Goal: Go to known website: Go to known website

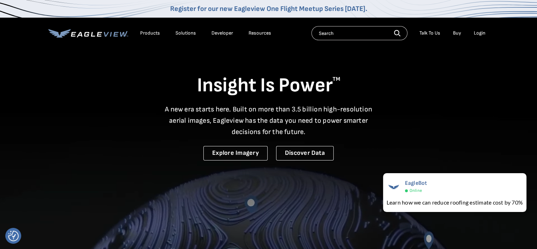
click at [478, 32] on div "Login" at bounding box center [480, 33] width 12 height 6
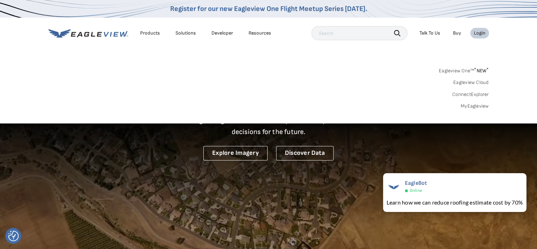
click at [479, 34] on div "Login" at bounding box center [480, 33] width 12 height 6
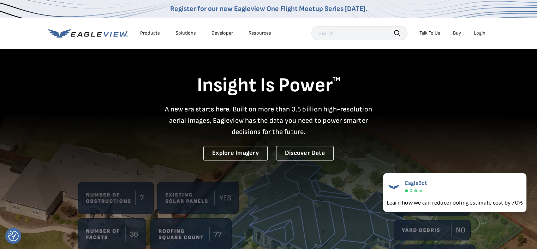
click at [479, 34] on div "Login" at bounding box center [480, 33] width 12 height 6
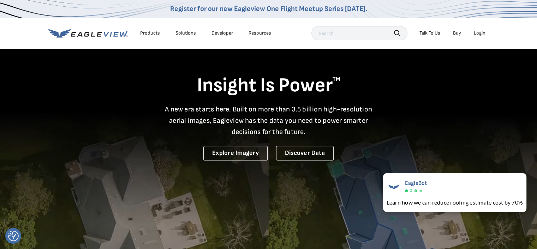
click at [107, 35] on icon at bounding box center [88, 33] width 80 height 9
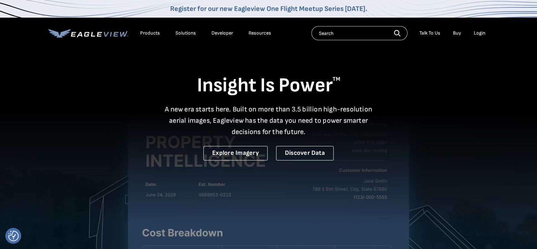
click at [107, 35] on icon at bounding box center [88, 33] width 80 height 9
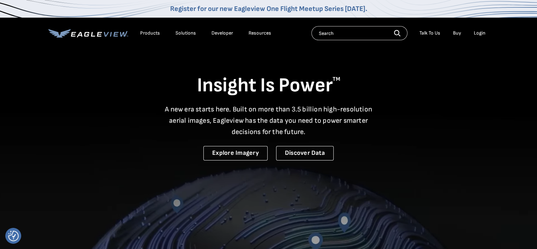
click at [480, 35] on div "Login" at bounding box center [480, 33] width 12 height 6
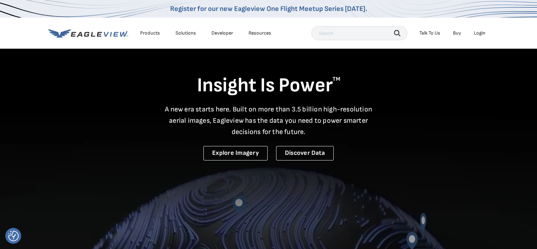
click at [475, 32] on div "Login" at bounding box center [480, 33] width 12 height 6
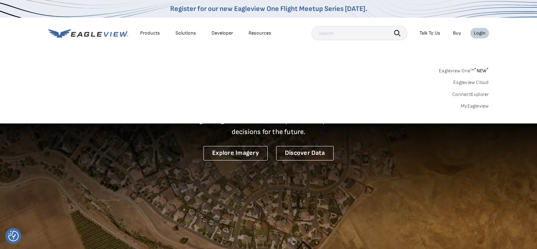
click at [480, 107] on link "MyEagleview" at bounding box center [475, 106] width 28 height 6
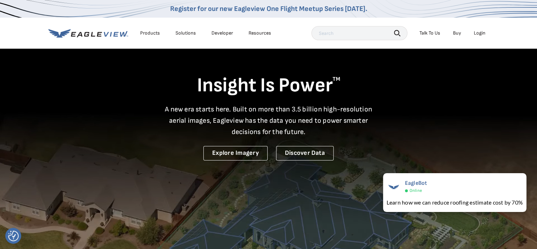
click at [479, 34] on div "Login" at bounding box center [480, 33] width 12 height 6
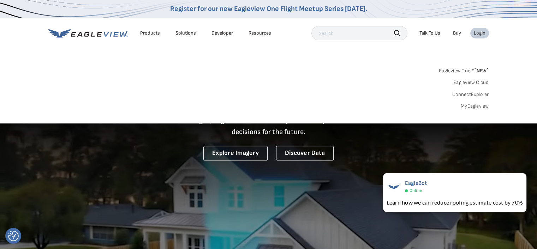
click at [484, 84] on link "Eagleview Cloud" at bounding box center [472, 82] width 36 height 6
